Goal: Task Accomplishment & Management: Manage account settings

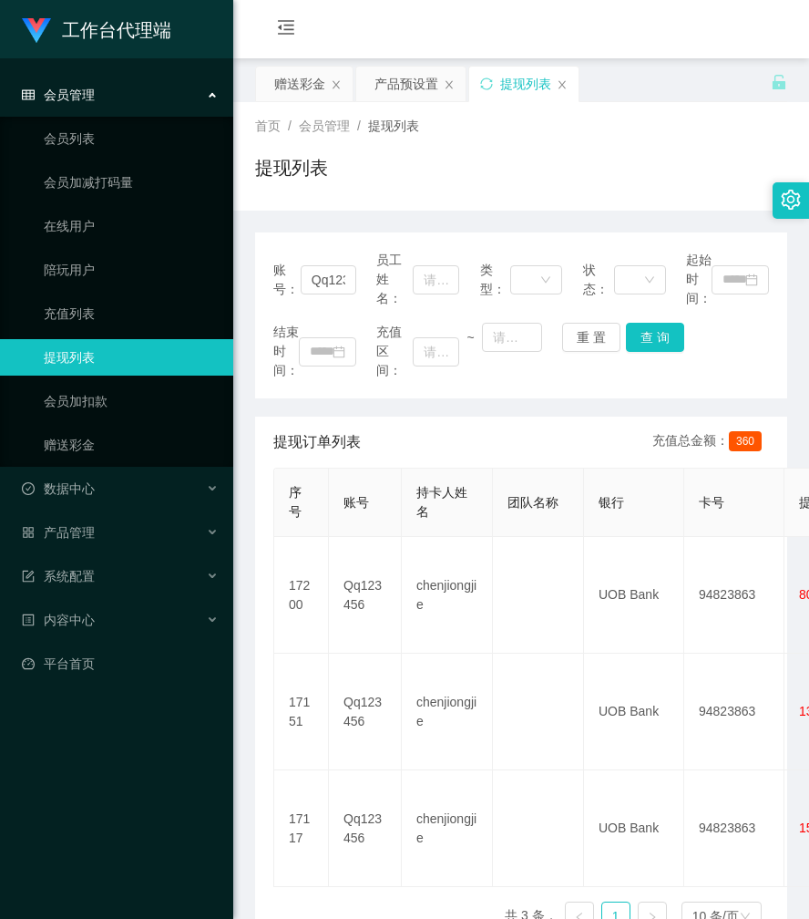
scroll to position [56, 0]
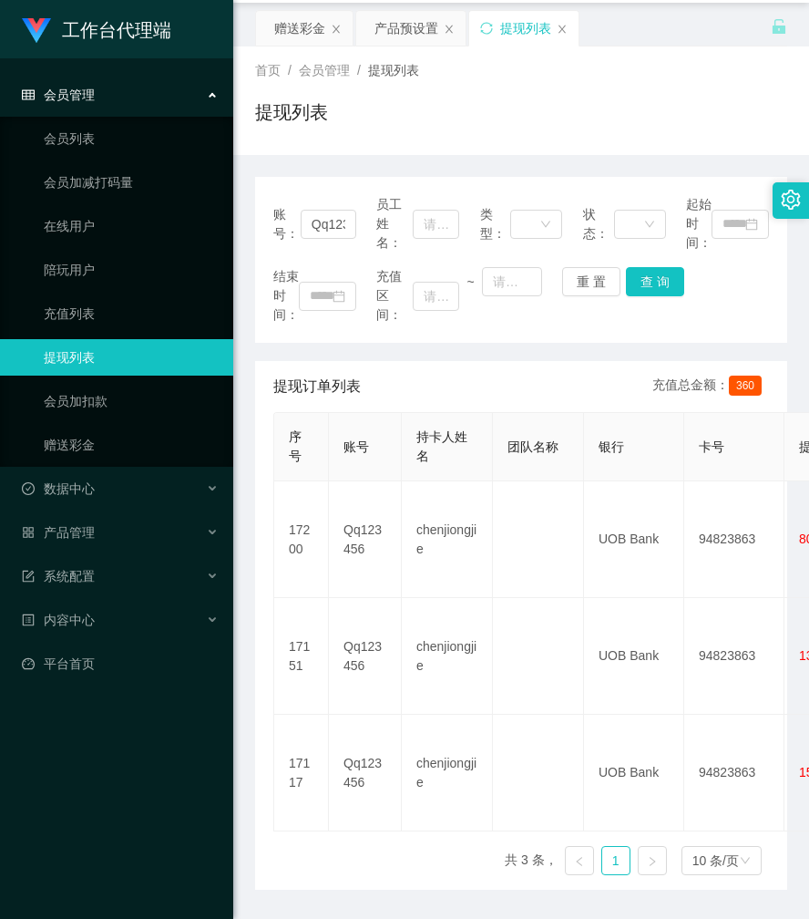
drag, startPoint x: 454, startPoint y: 137, endPoint x: 427, endPoint y: 131, distance: 27.0
click at [453, 135] on div "提现列表" at bounding box center [521, 119] width 532 height 42
click at [303, 34] on div "赠送彩金" at bounding box center [299, 28] width 51 height 35
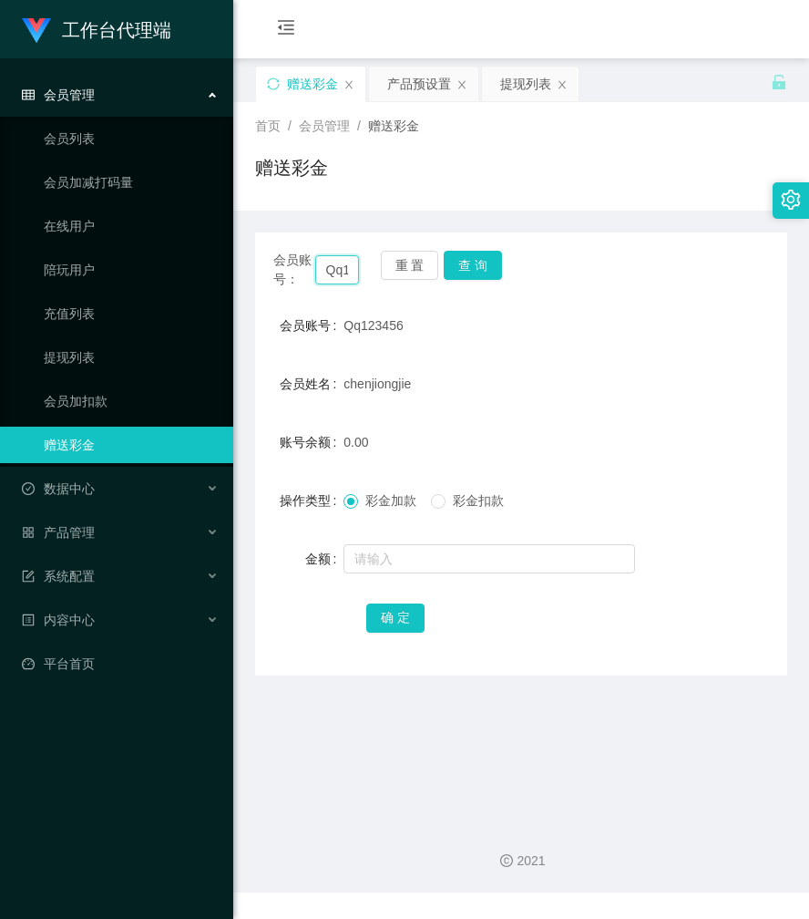
click at [345, 267] on input "Qq123456" at bounding box center [337, 269] width 45 height 29
click at [458, 267] on button "查 询" at bounding box center [473, 265] width 58 height 29
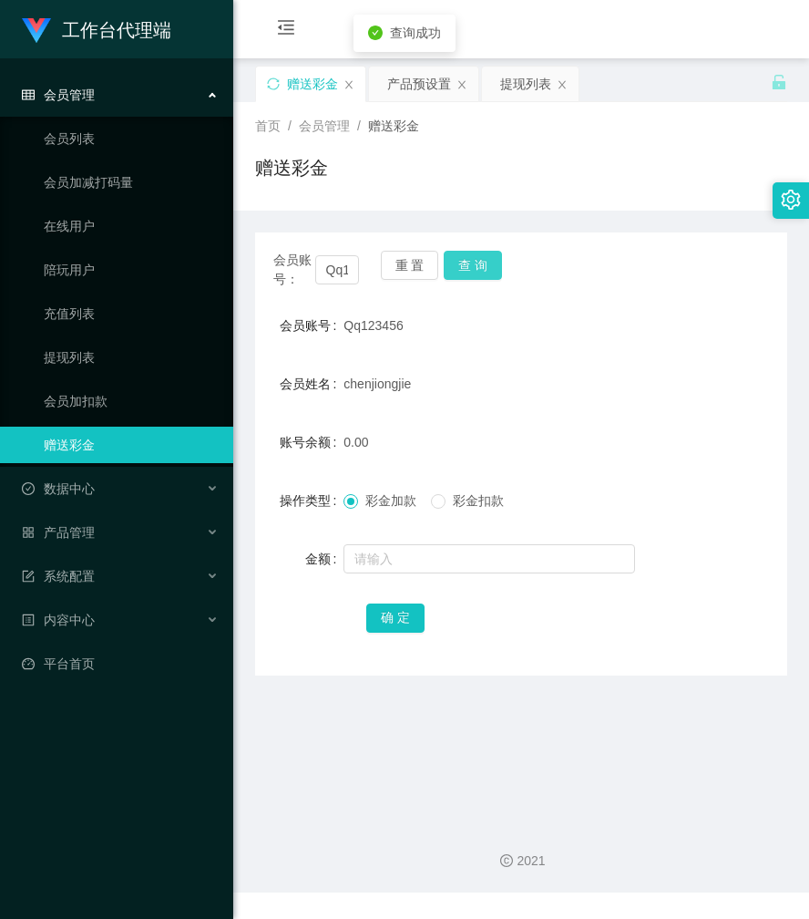
click at [458, 267] on button "查 询" at bounding box center [473, 265] width 58 height 29
click at [405, 574] on div at bounding box center [499, 558] width 311 height 36
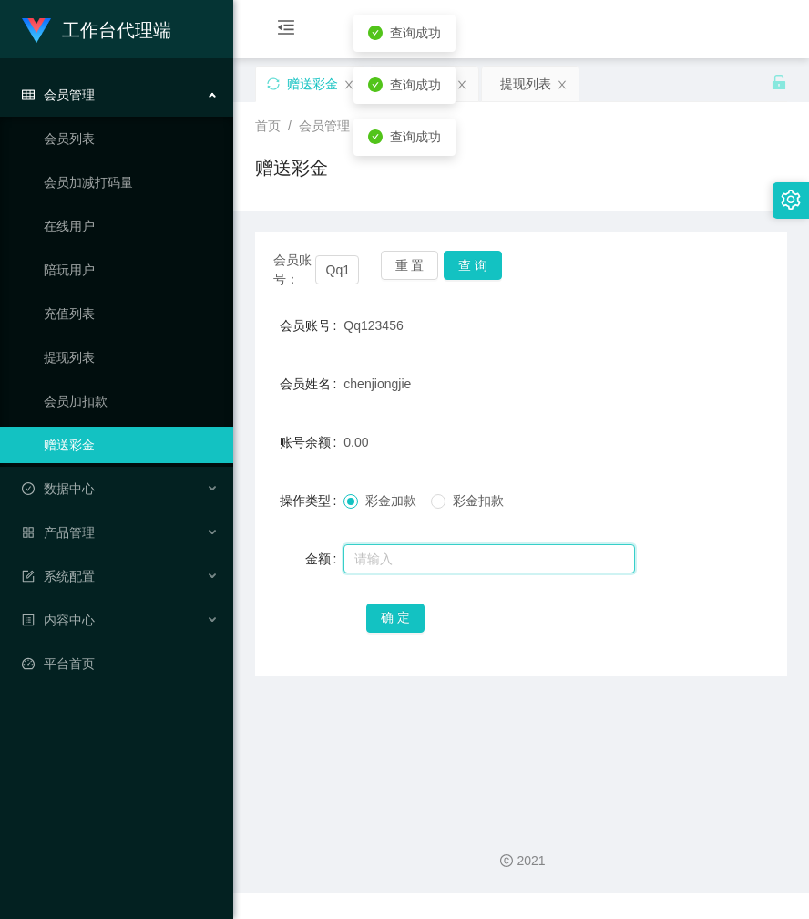
click at [403, 566] on input "text" at bounding box center [490, 558] width 292 height 29
click at [406, 569] on input "500" at bounding box center [490, 558] width 292 height 29
type input "5"
click at [511, 555] on input "text" at bounding box center [490, 558] width 292 height 29
click at [408, 561] on input "500" at bounding box center [490, 558] width 292 height 29
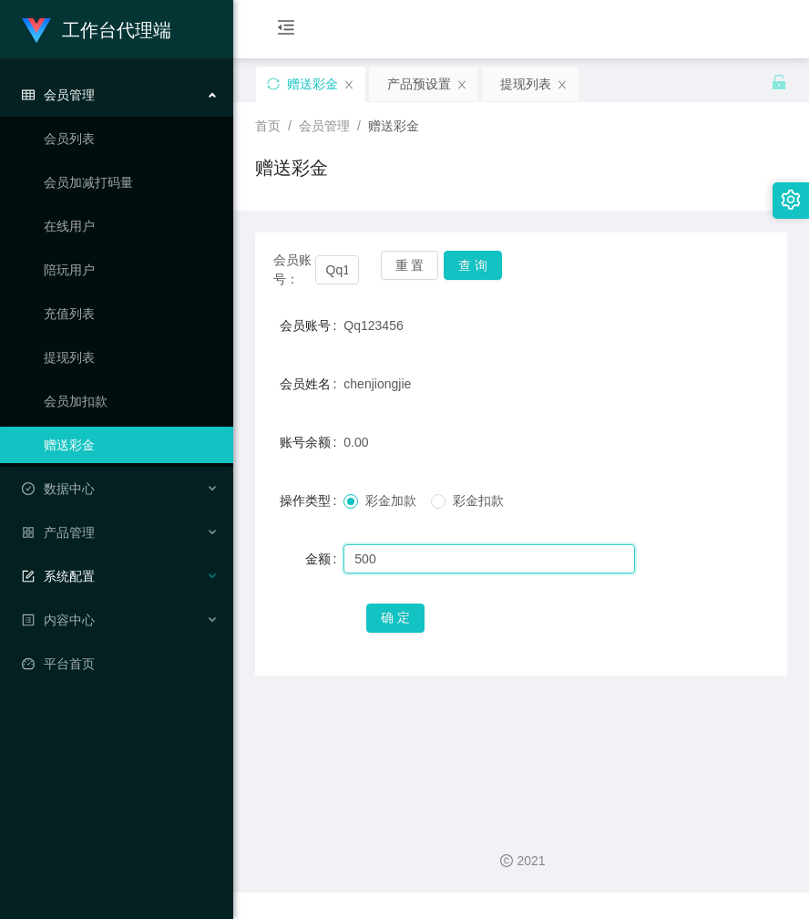
type input "500"
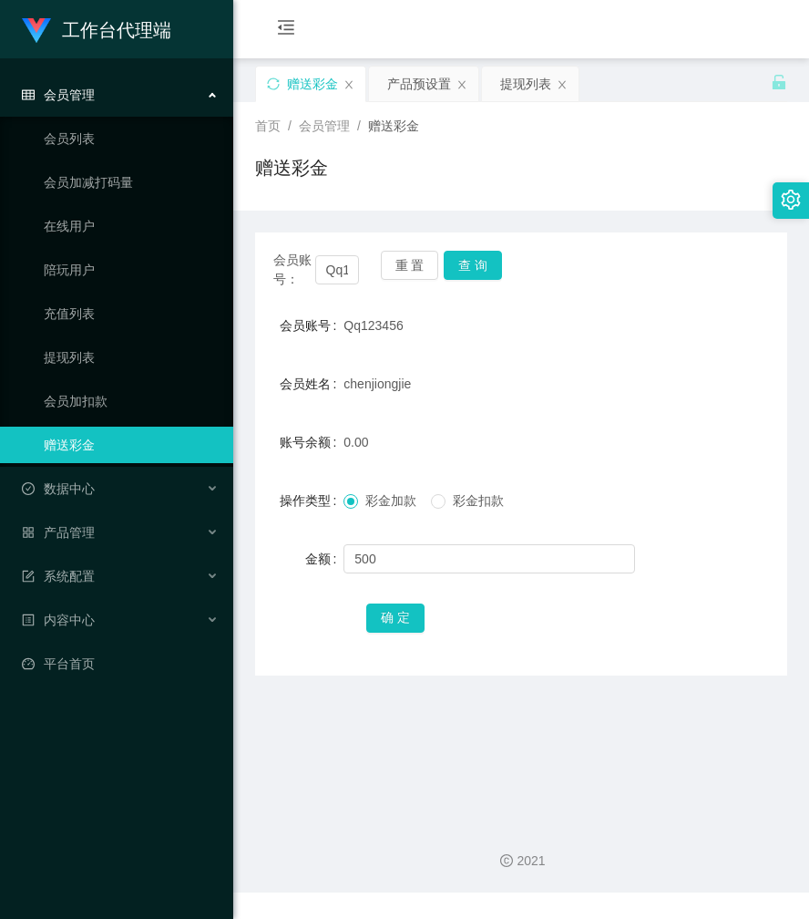
click at [537, 354] on form "会员账号 Qq123456 会员姓名 [PERSON_NAME] 账号余额 0.00 操作类型 彩金加款 彩金扣款 金额 500 确 定" at bounding box center [521, 471] width 532 height 328
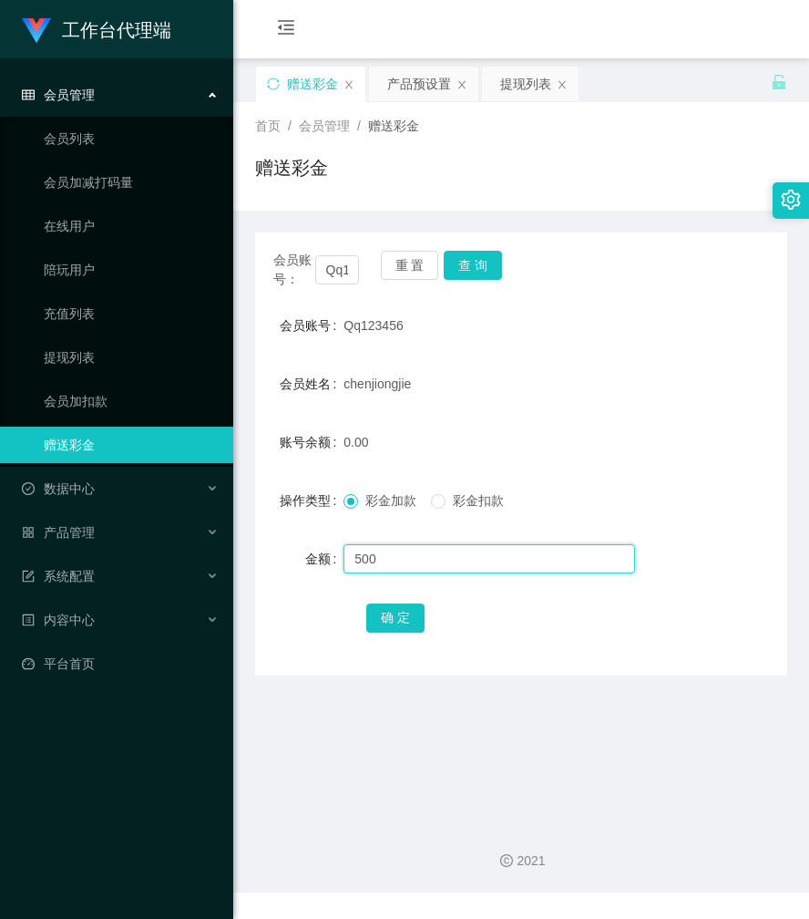
click at [402, 555] on input "500" at bounding box center [490, 558] width 292 height 29
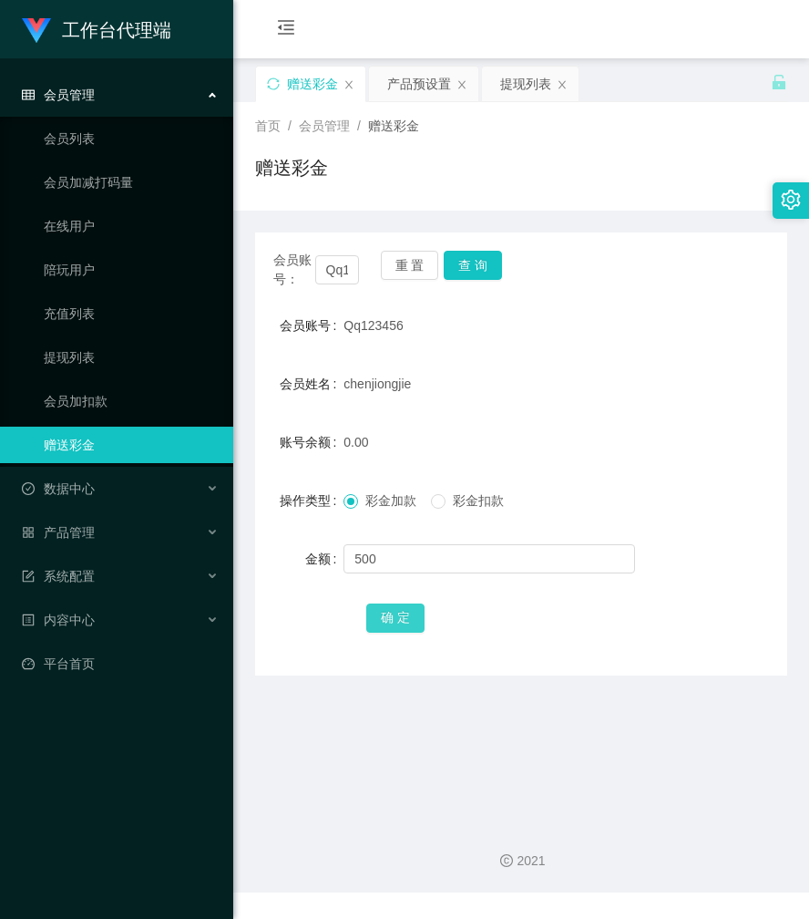
click at [392, 614] on button "确 定" at bounding box center [395, 617] width 58 height 29
click at [402, 614] on button "确 定" at bounding box center [395, 617] width 58 height 29
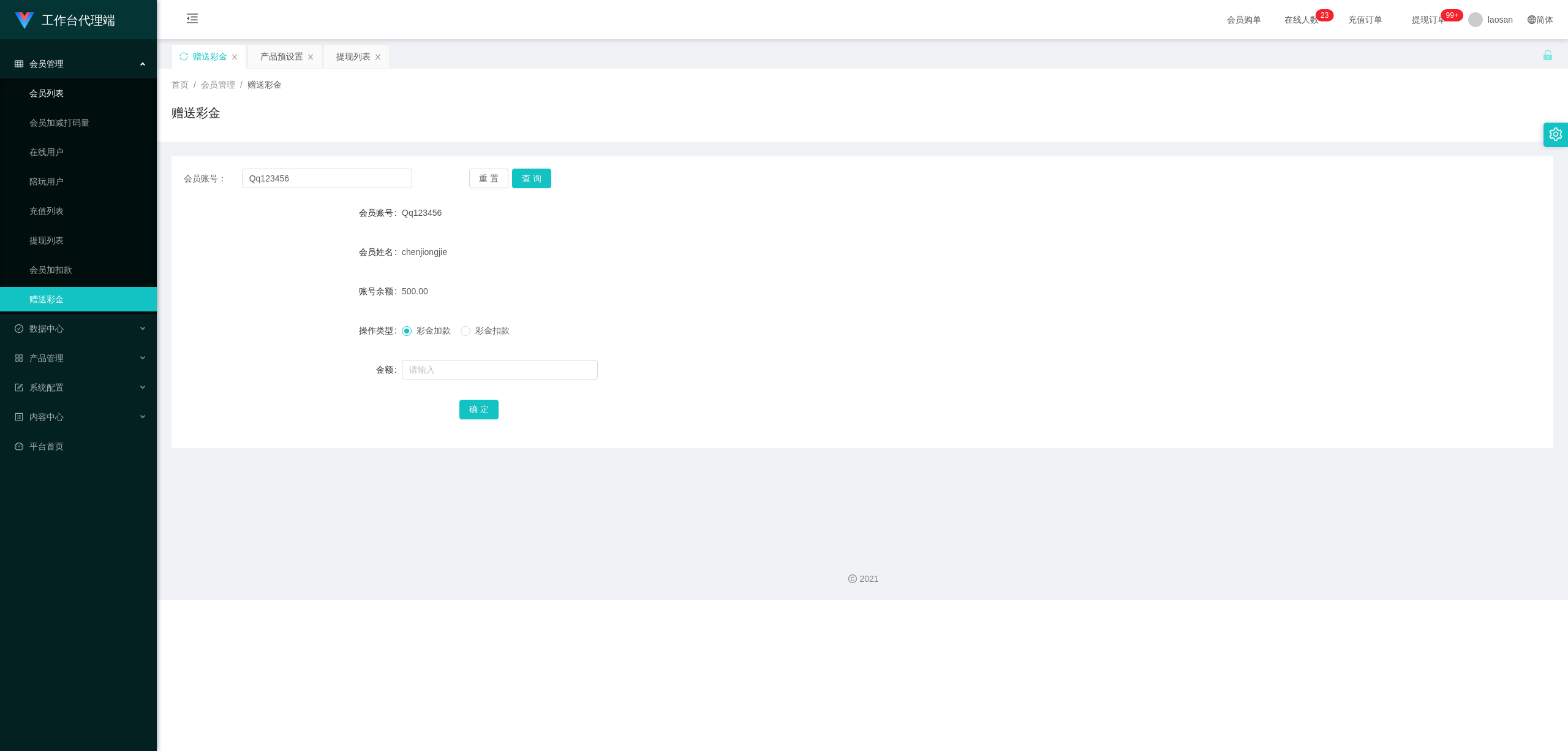
click at [79, 93] on link "会员列表" at bounding box center [88, 93] width 118 height 24
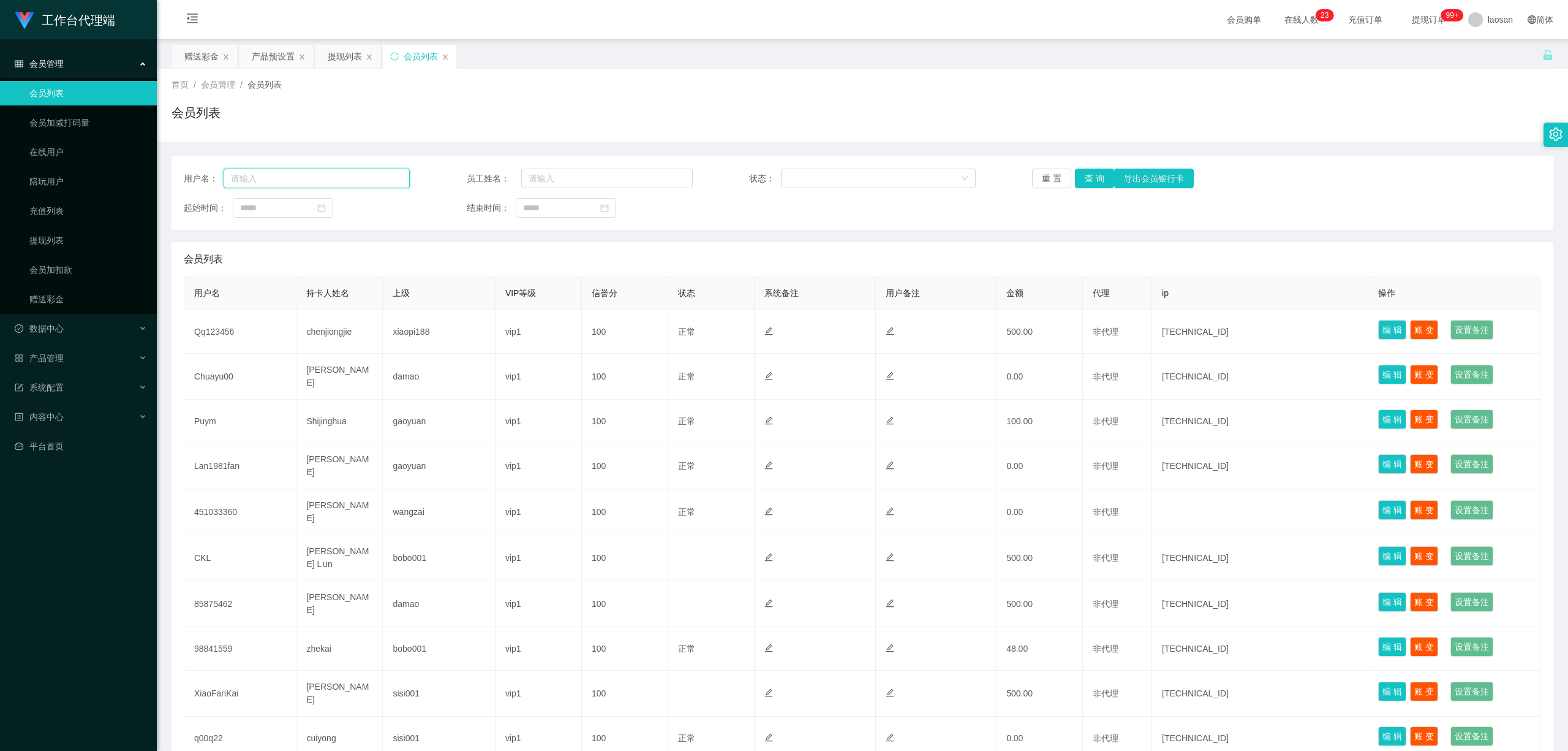
drag, startPoint x: 292, startPoint y: 175, endPoint x: 319, endPoint y: 175, distance: 27.0
click at [292, 175] on input "text" at bounding box center [317, 178] width 186 height 19
paste input "Qq123456"
type input "Qq123456"
click at [543, 177] on button "查 询" at bounding box center [1095, 178] width 39 height 19
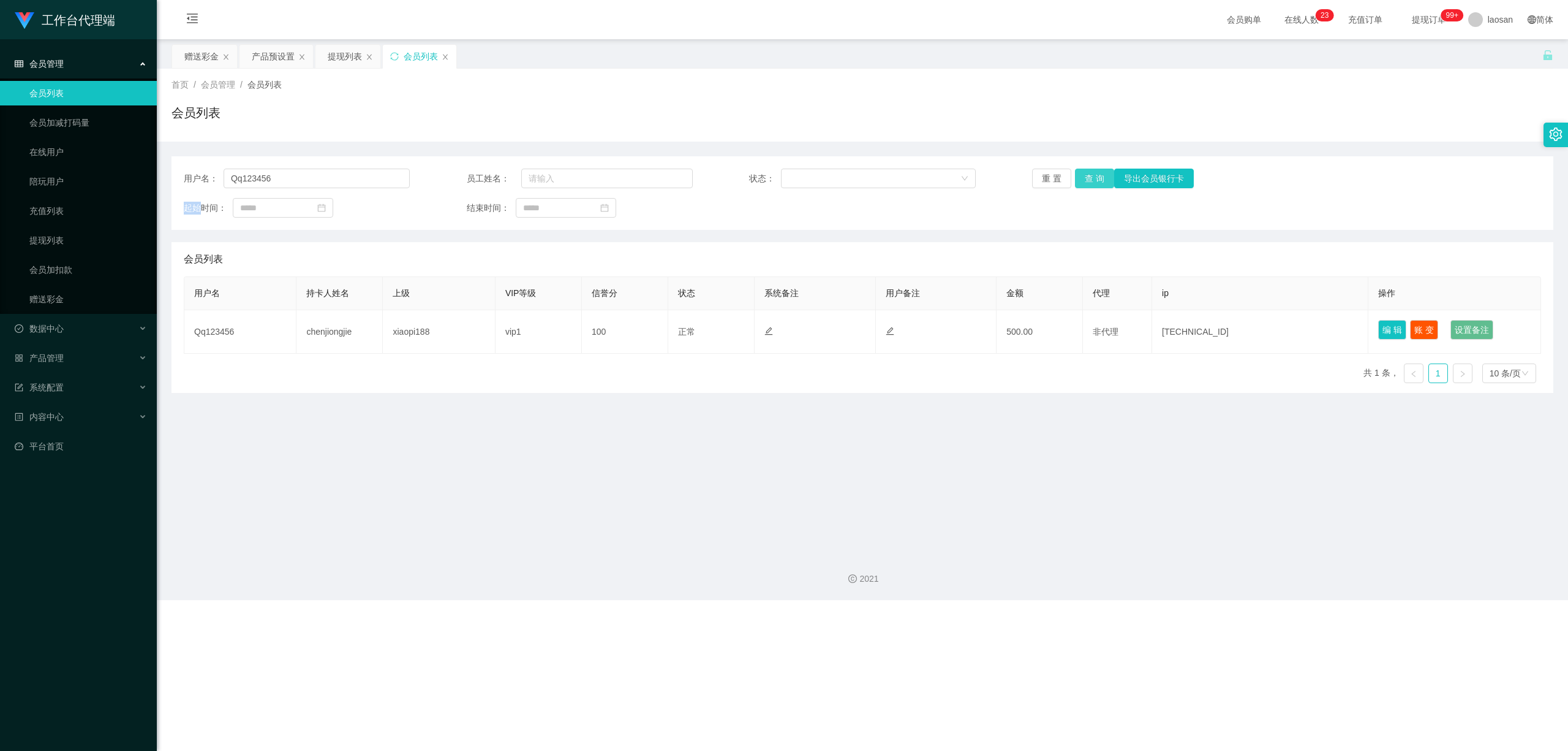
click at [543, 177] on div "重 置 查 询 导出会员银行卡" at bounding box center [1145, 178] width 226 height 19
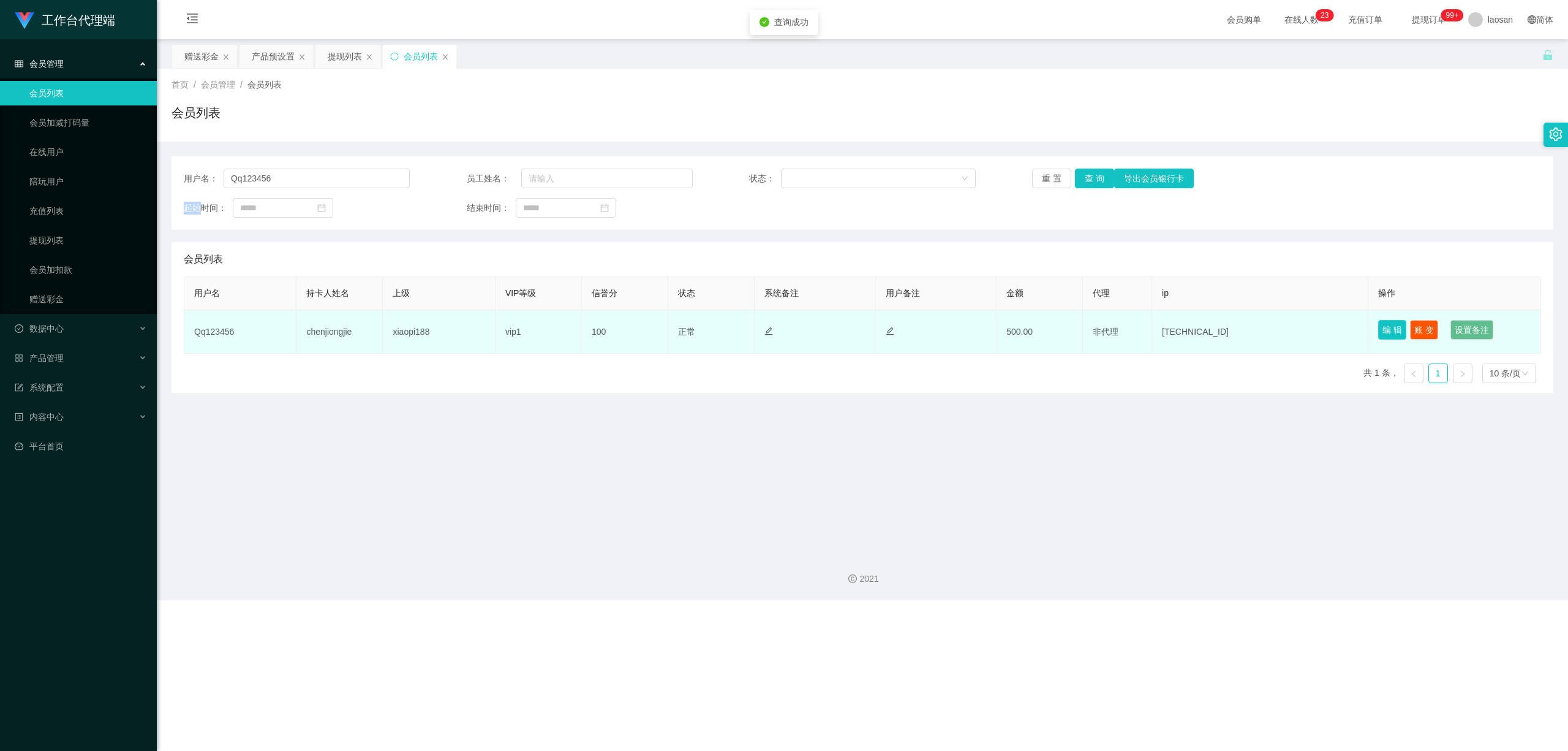
click at [543, 327] on button "编 辑" at bounding box center [1393, 329] width 28 height 19
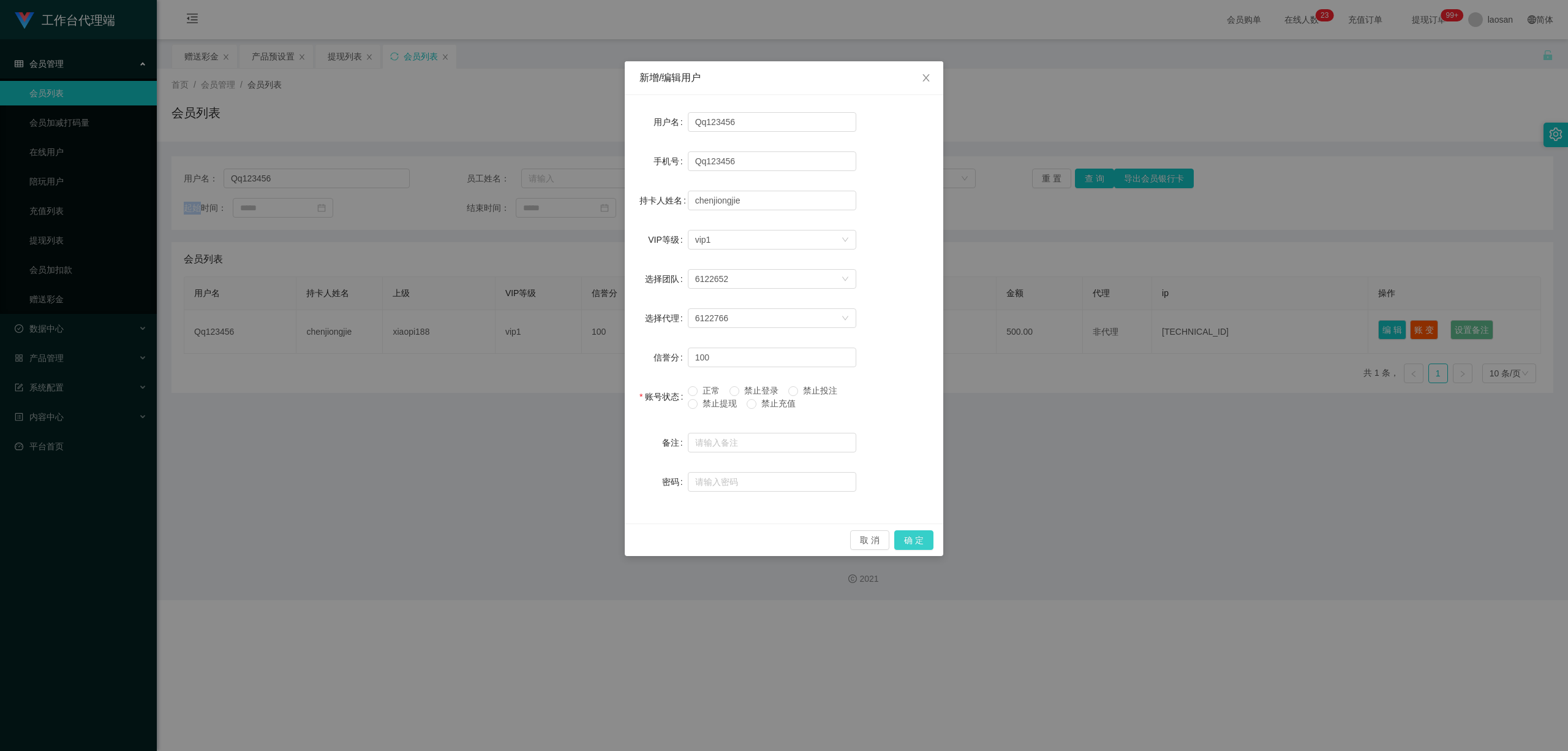
click at [543, 543] on button "确 定" at bounding box center [914, 539] width 39 height 19
